Goal: Transaction & Acquisition: Purchase product/service

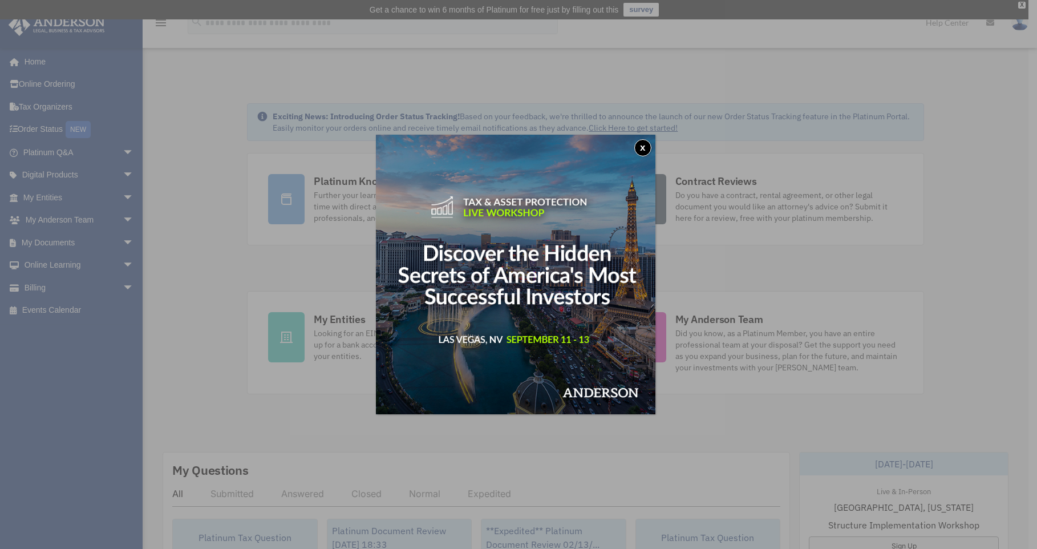
click at [645, 144] on button "x" at bounding box center [643, 147] width 17 height 17
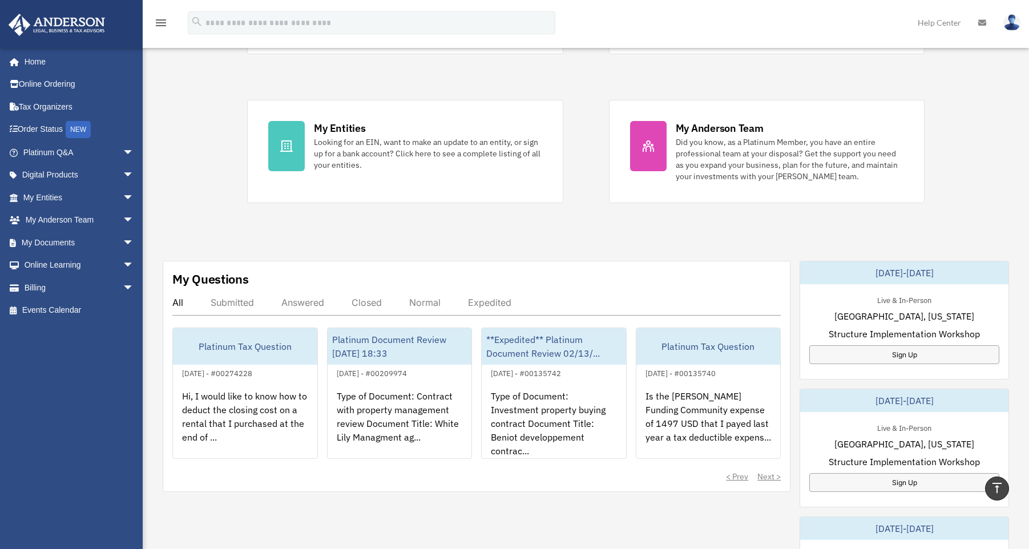
scroll to position [97, 0]
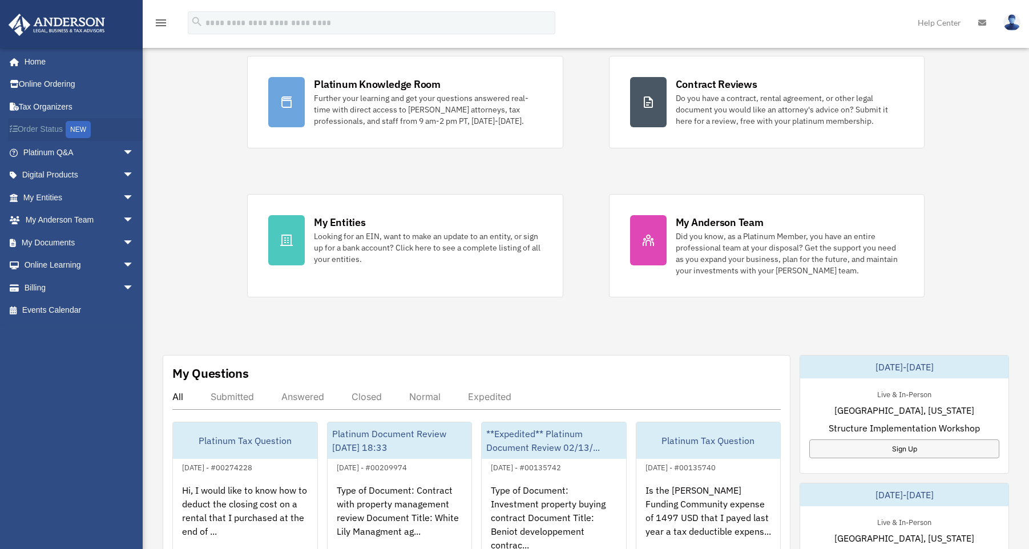
click at [80, 131] on div "NEW" at bounding box center [78, 129] width 25 height 17
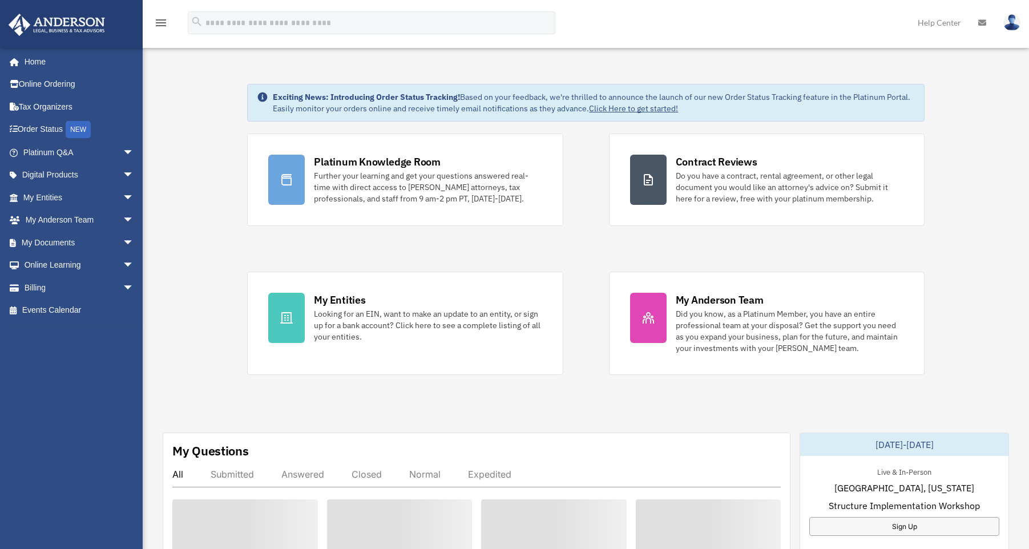
scroll to position [97, 0]
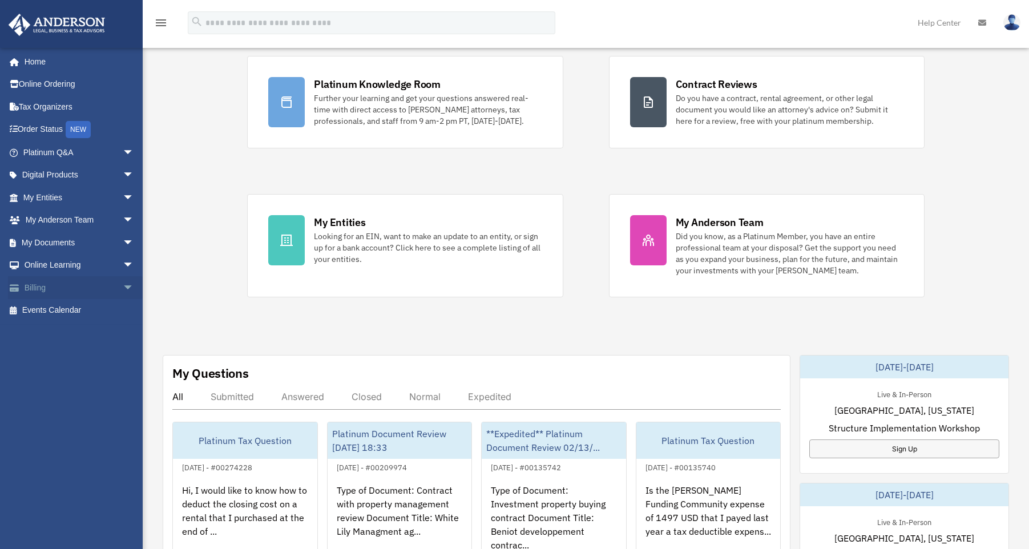
click at [123, 282] on span "arrow_drop_down" at bounding box center [134, 287] width 23 height 23
click at [76, 306] on link "$ Open Invoices" at bounding box center [83, 310] width 135 height 23
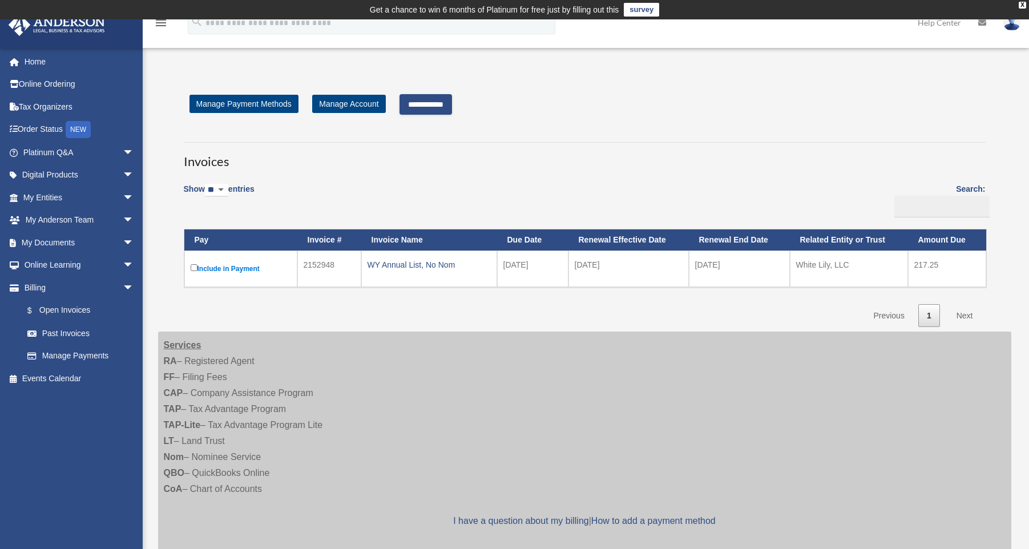
click at [219, 265] on label "Include in Payment" at bounding box center [241, 269] width 100 height 14
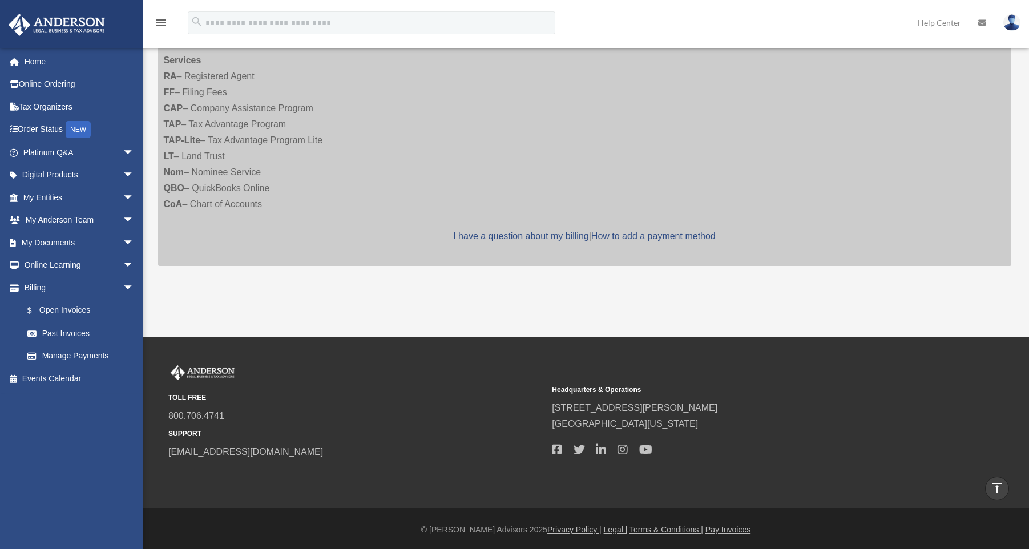
scroll to position [79, 0]
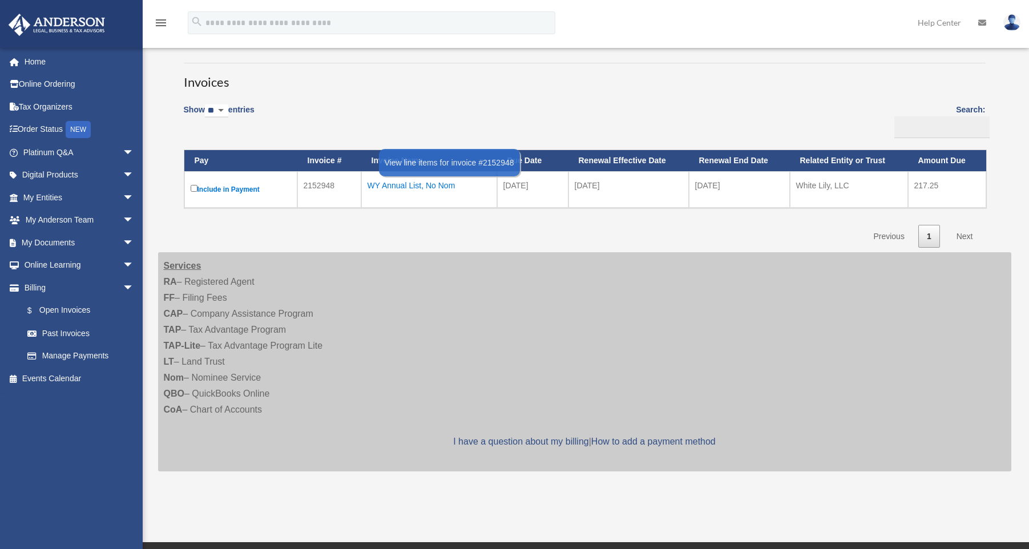
click at [409, 184] on div "WY Annual List, No Nom" at bounding box center [428, 185] width 123 height 16
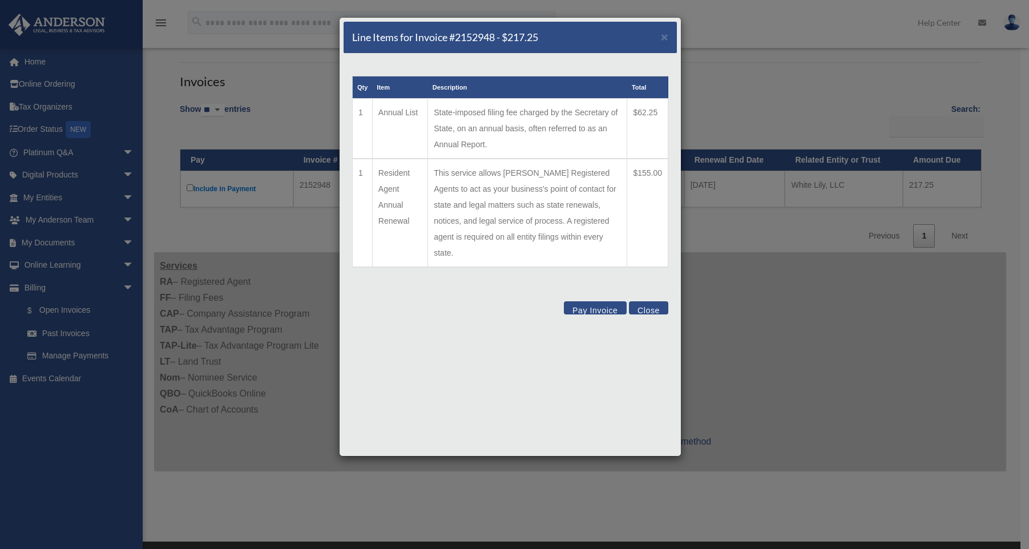
click at [592, 301] on button "Pay Invoice" at bounding box center [595, 307] width 63 height 13
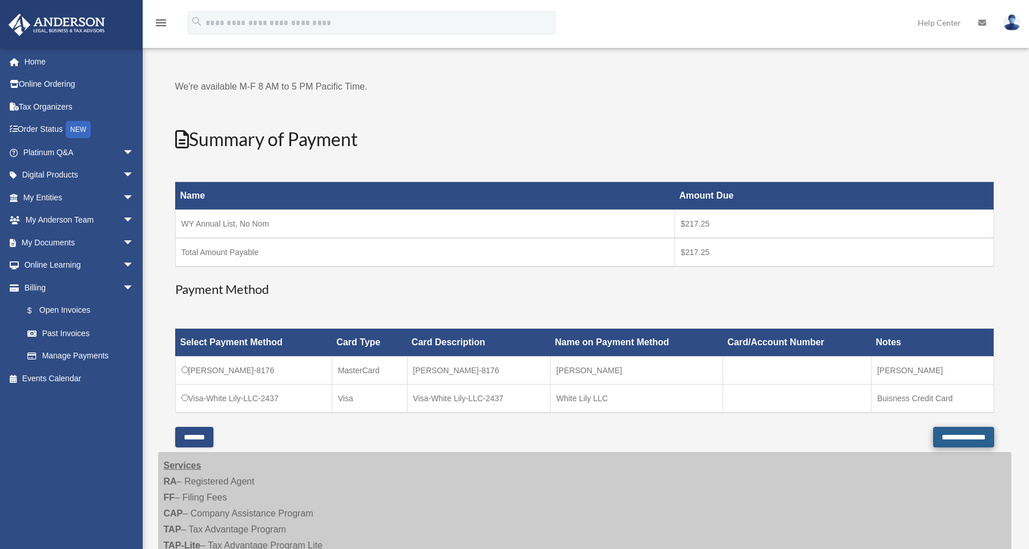
click at [971, 435] on input "**********" at bounding box center [963, 437] width 61 height 21
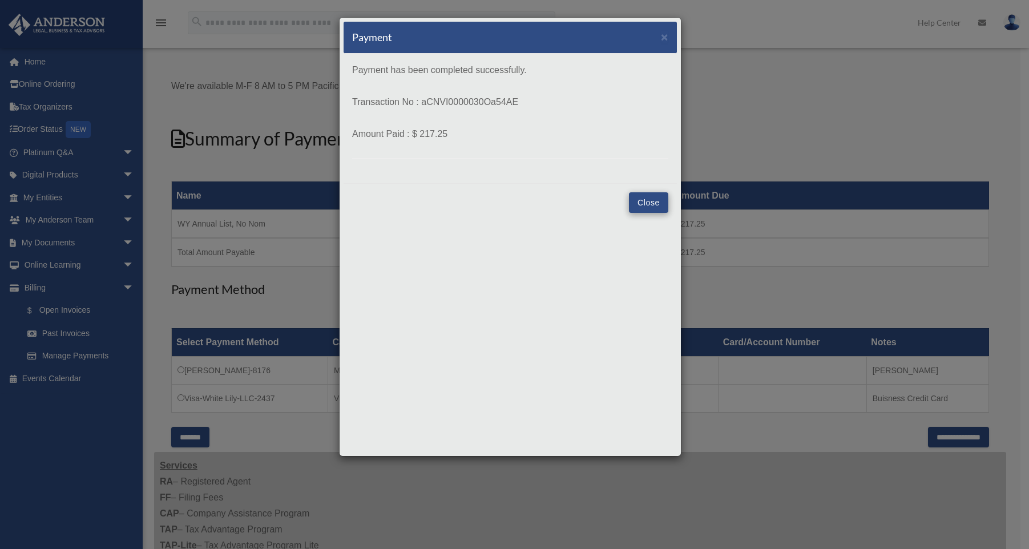
click at [649, 198] on button "Close" at bounding box center [648, 202] width 39 height 21
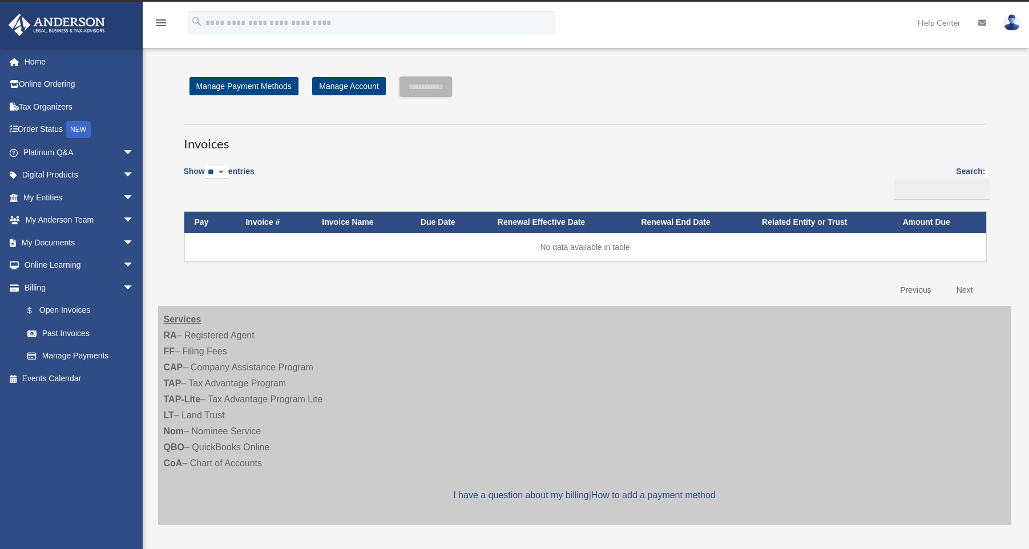
scroll to position [79, 0]
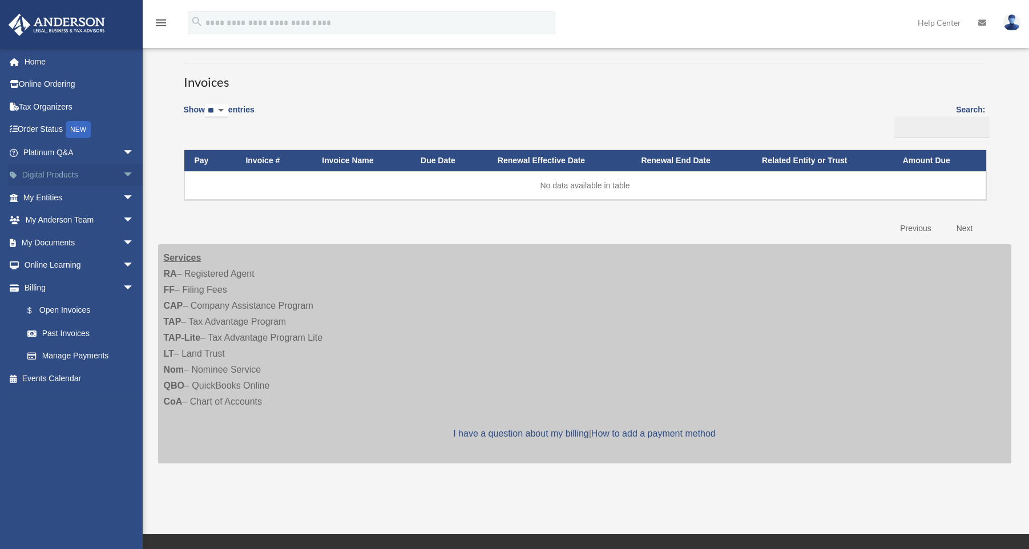
click at [123, 174] on span "arrow_drop_down" at bounding box center [134, 175] width 23 height 23
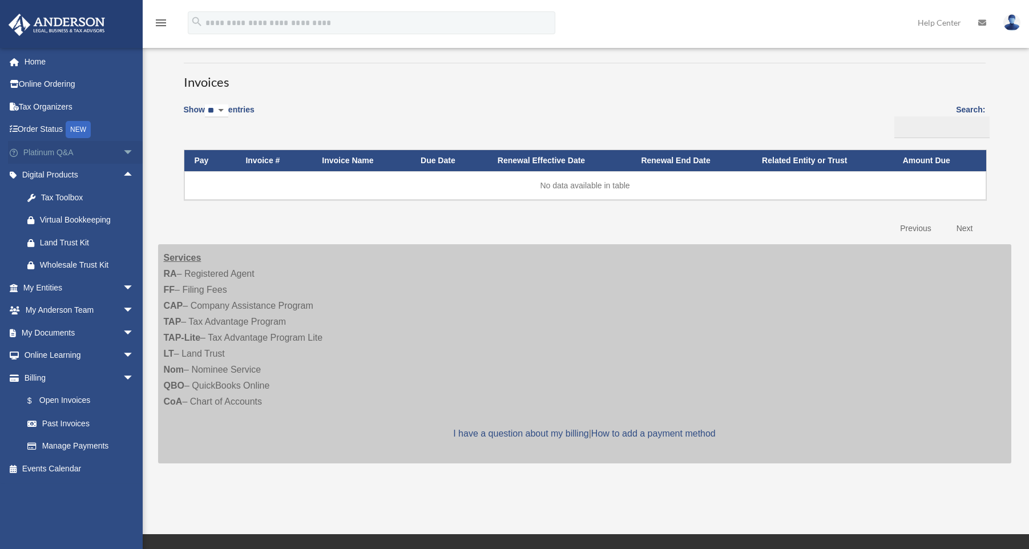
click at [123, 152] on span "arrow_drop_down" at bounding box center [134, 152] width 23 height 23
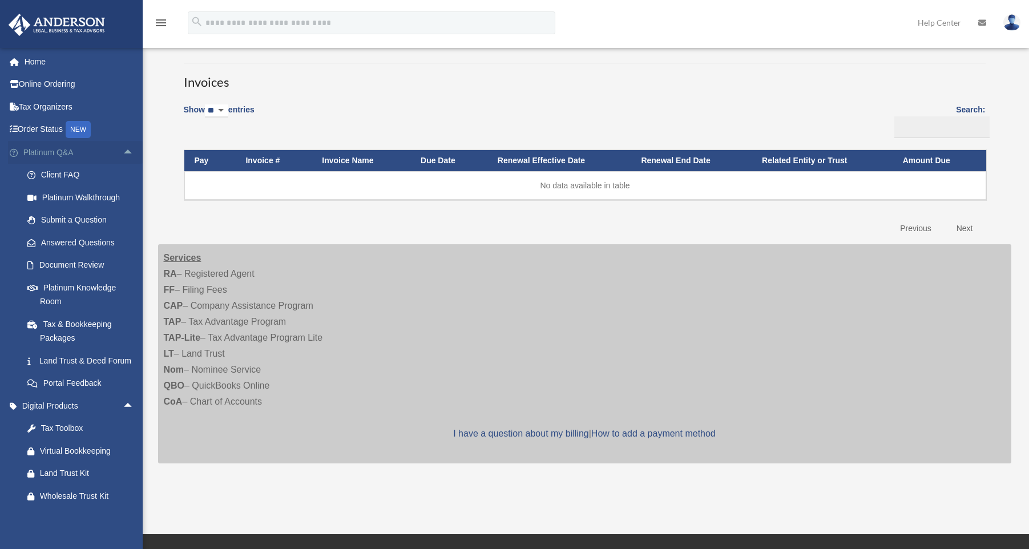
click at [123, 152] on span "arrow_drop_up" at bounding box center [134, 152] width 23 height 23
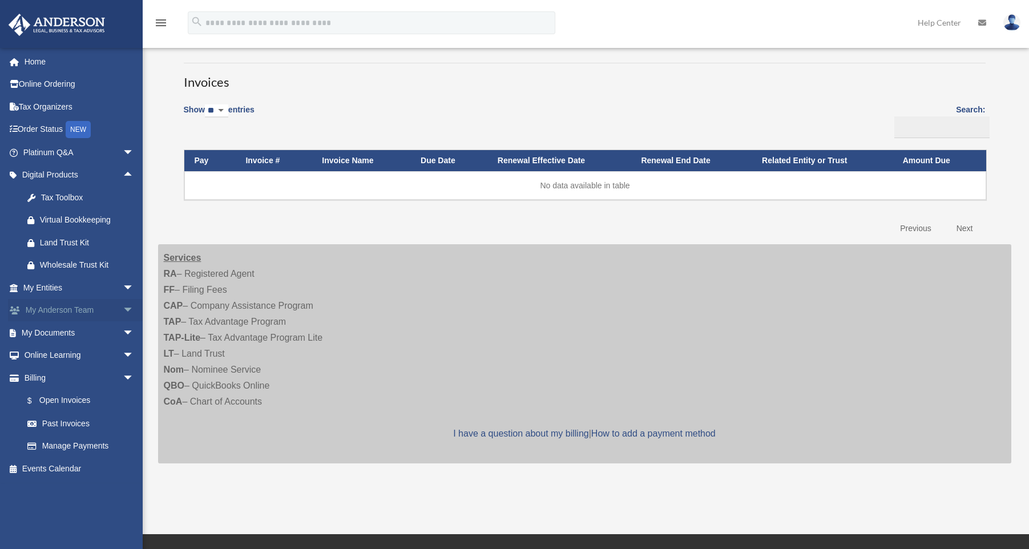
click at [123, 309] on span "arrow_drop_down" at bounding box center [134, 310] width 23 height 23
click at [123, 309] on span "arrow_drop_up" at bounding box center [134, 310] width 23 height 23
click at [35, 66] on link "Home" at bounding box center [79, 61] width 143 height 23
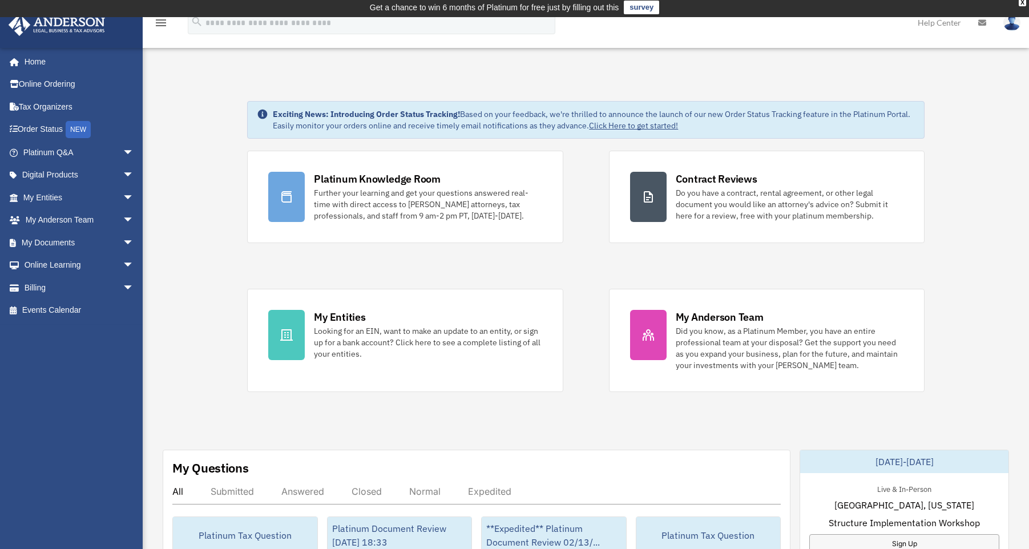
scroll to position [21, 0]
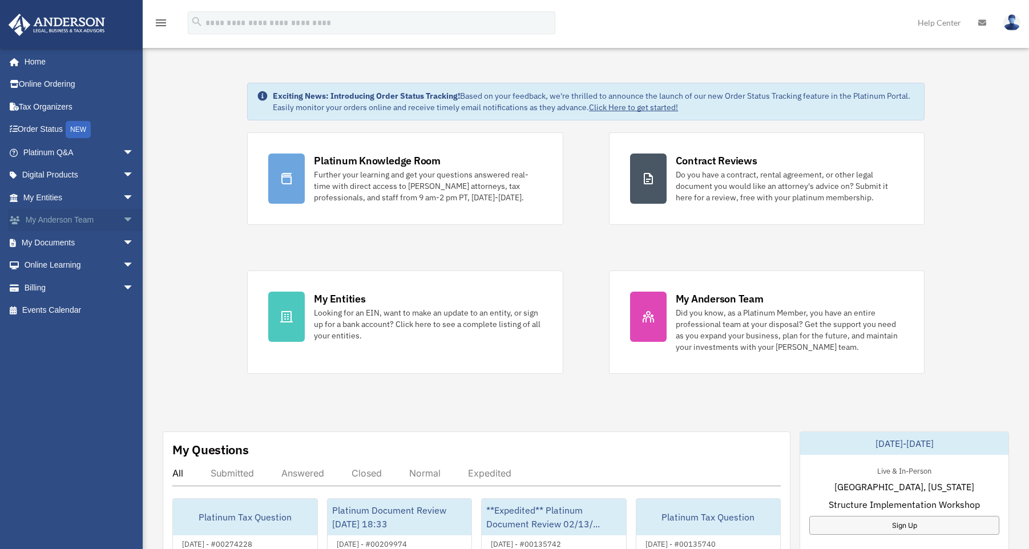
click at [123, 214] on span "arrow_drop_down" at bounding box center [134, 220] width 23 height 23
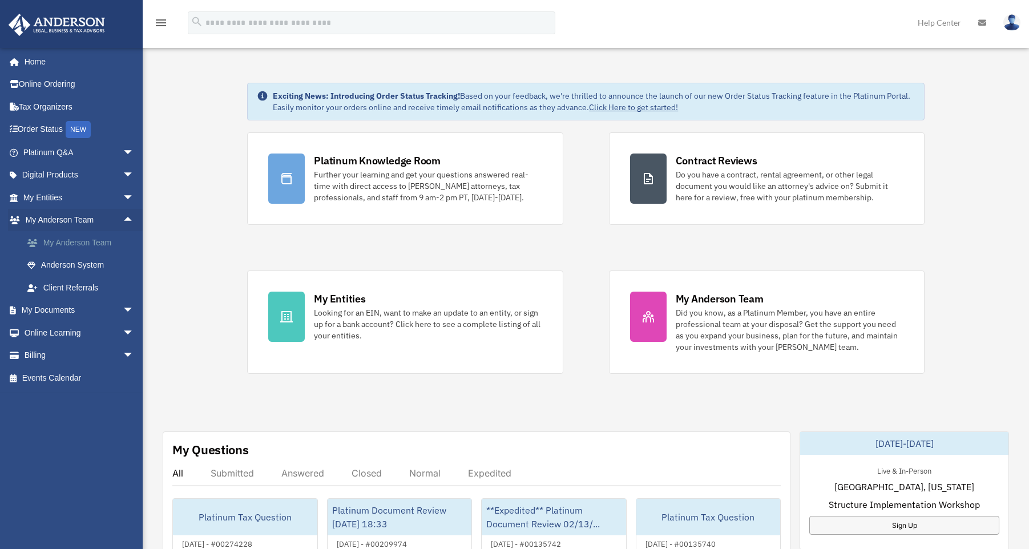
click at [82, 239] on link "My Anderson Team" at bounding box center [83, 242] width 135 height 23
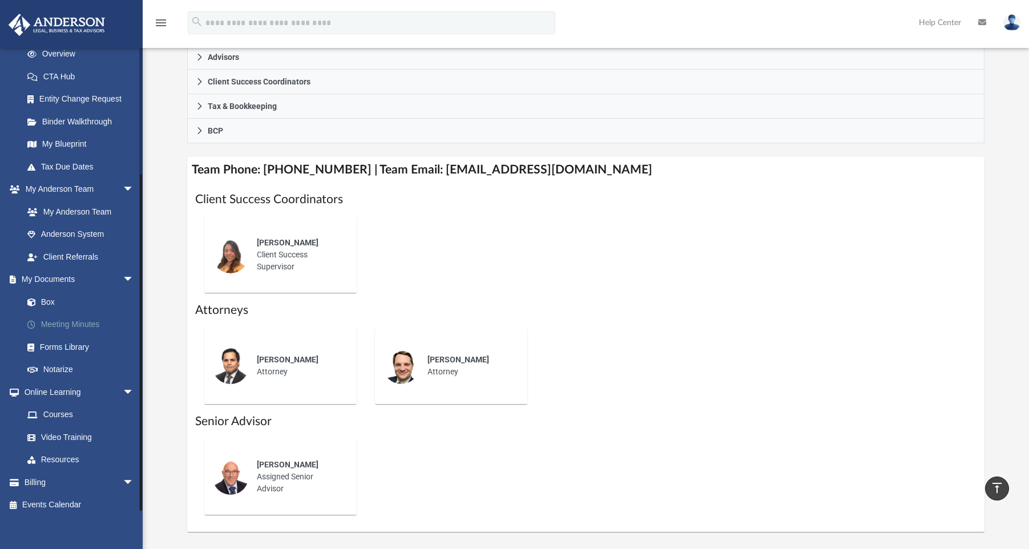
scroll to position [393, 0]
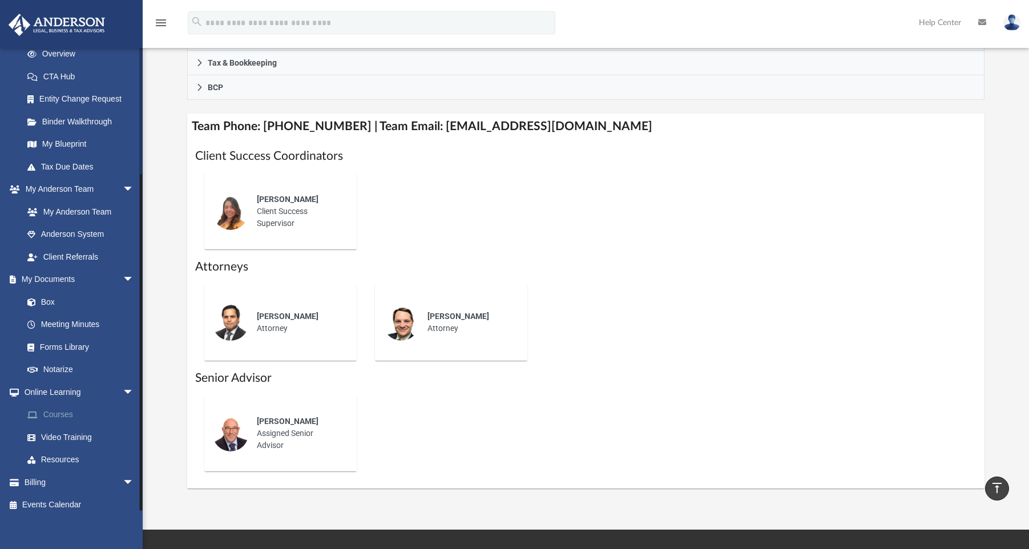
click at [63, 410] on link "Courses" at bounding box center [83, 414] width 135 height 23
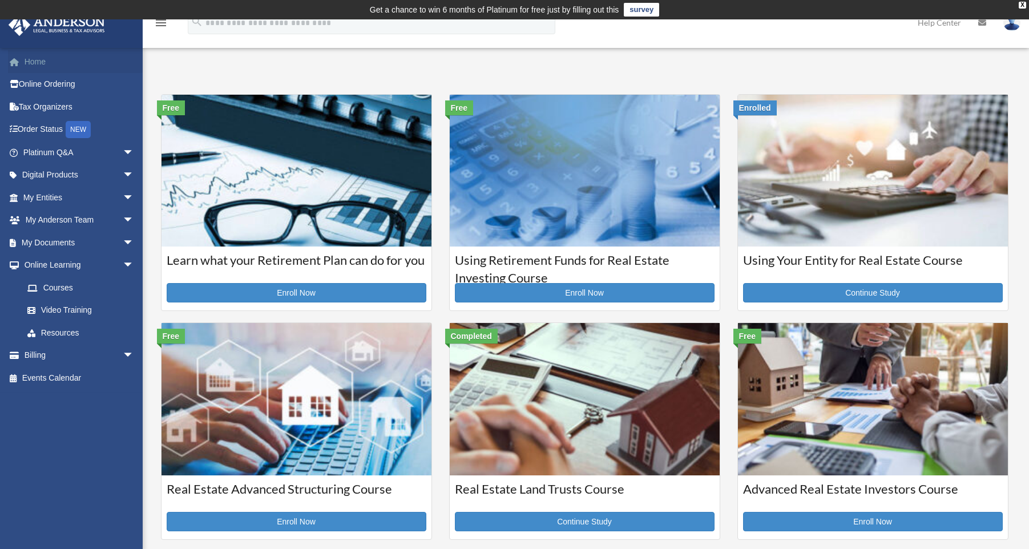
click at [38, 62] on link "Home" at bounding box center [79, 61] width 143 height 23
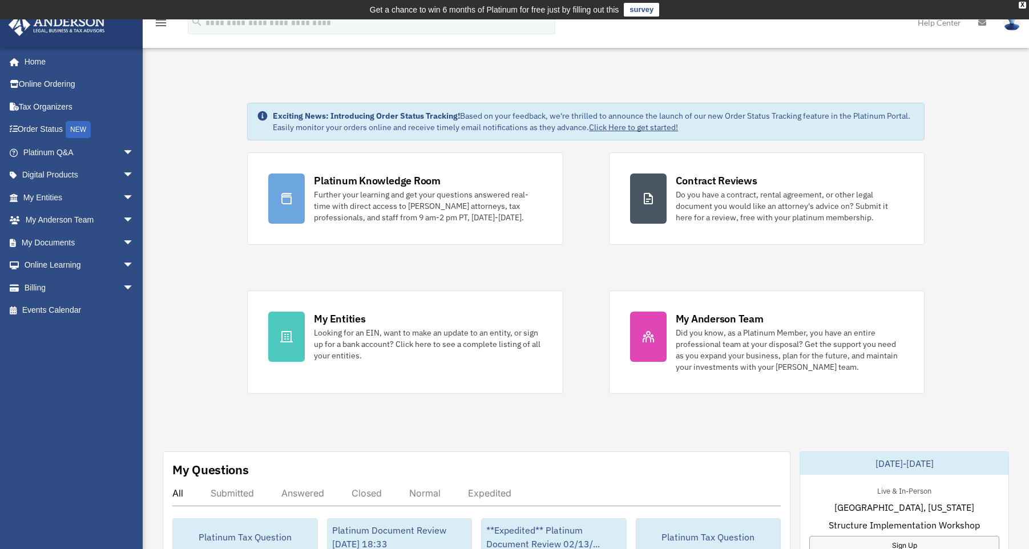
click at [1010, 27] on img at bounding box center [1011, 22] width 17 height 17
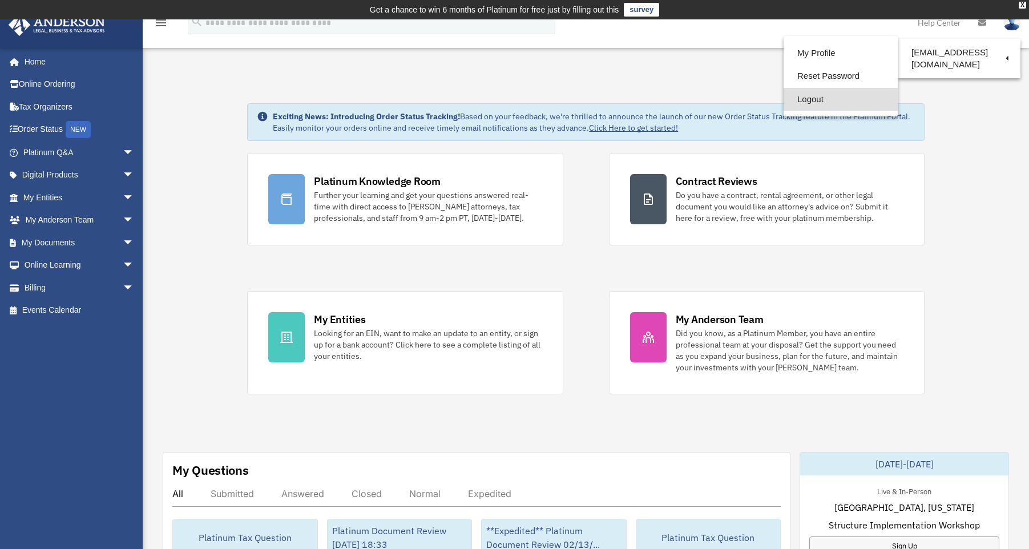
click at [820, 102] on link "Logout" at bounding box center [840, 99] width 114 height 23
